Goal: Check status

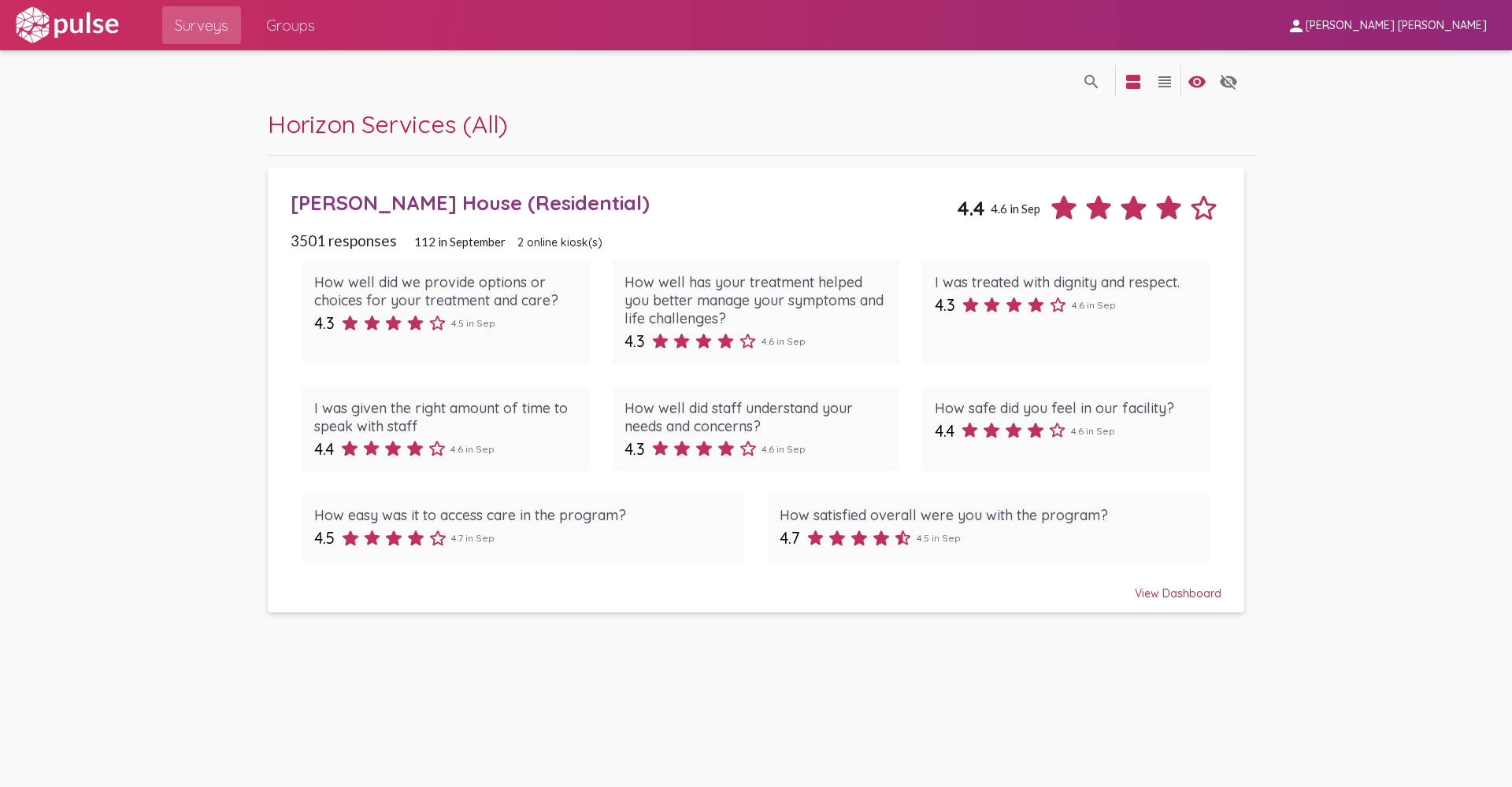
click at [1176, 595] on div "View Dashboard" at bounding box center [756, 586] width 931 height 28
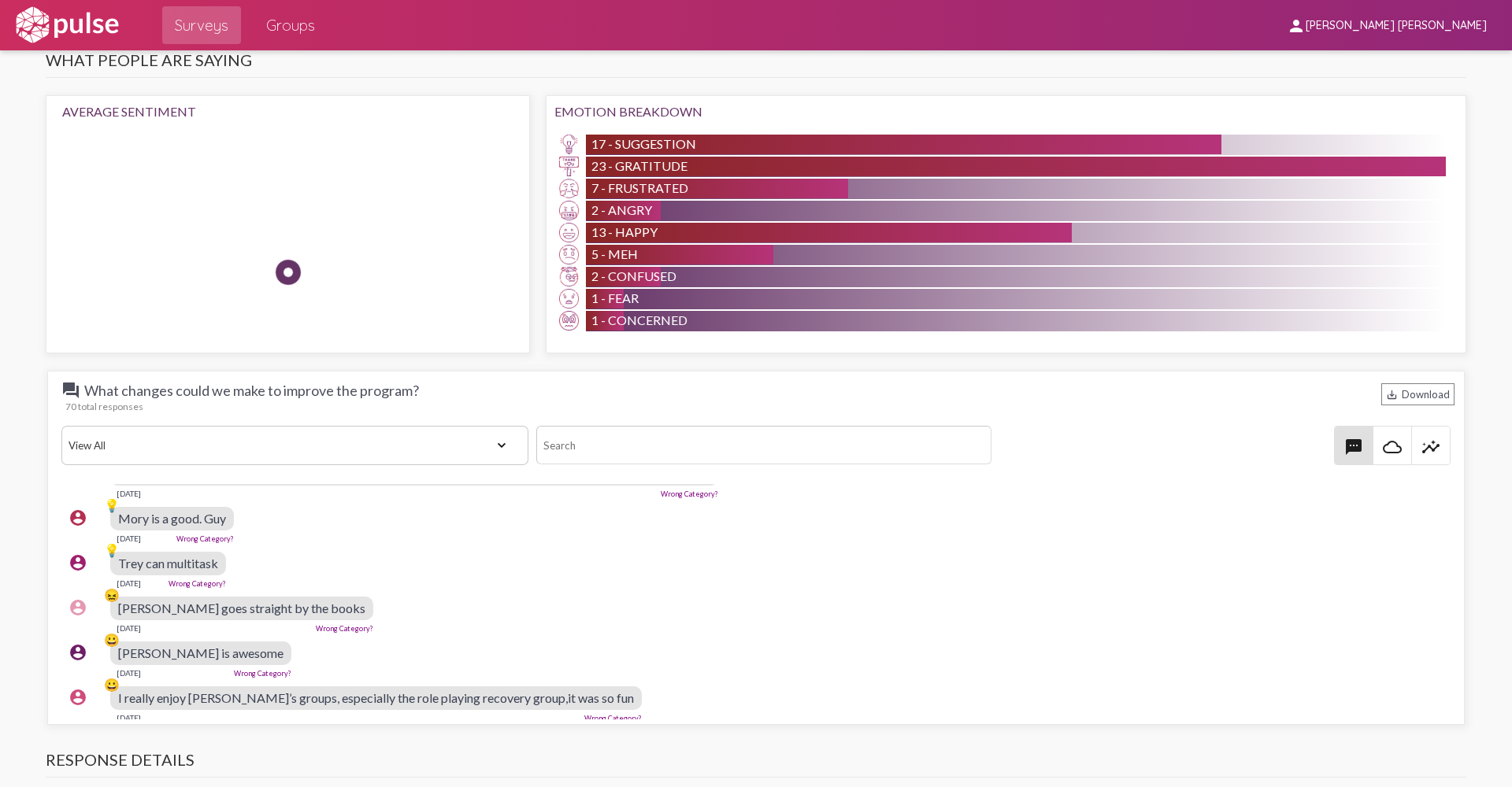
scroll to position [158, 0]
